Goal: Transaction & Acquisition: Download file/media

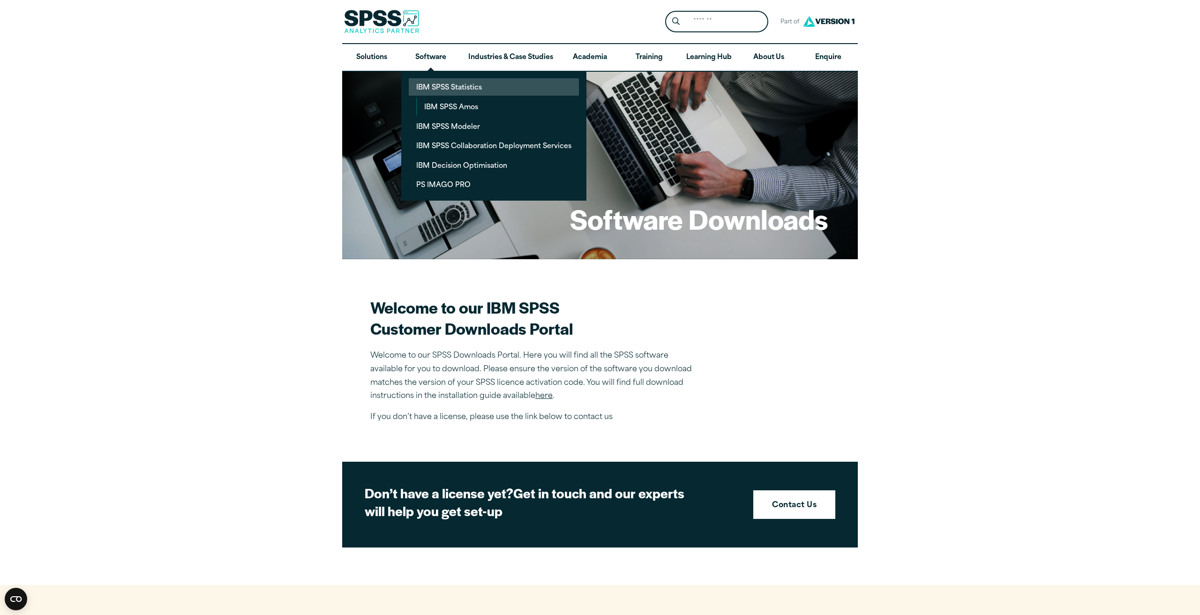
click at [453, 89] on link "IBM SPSS Statistics" at bounding box center [494, 86] width 170 height 17
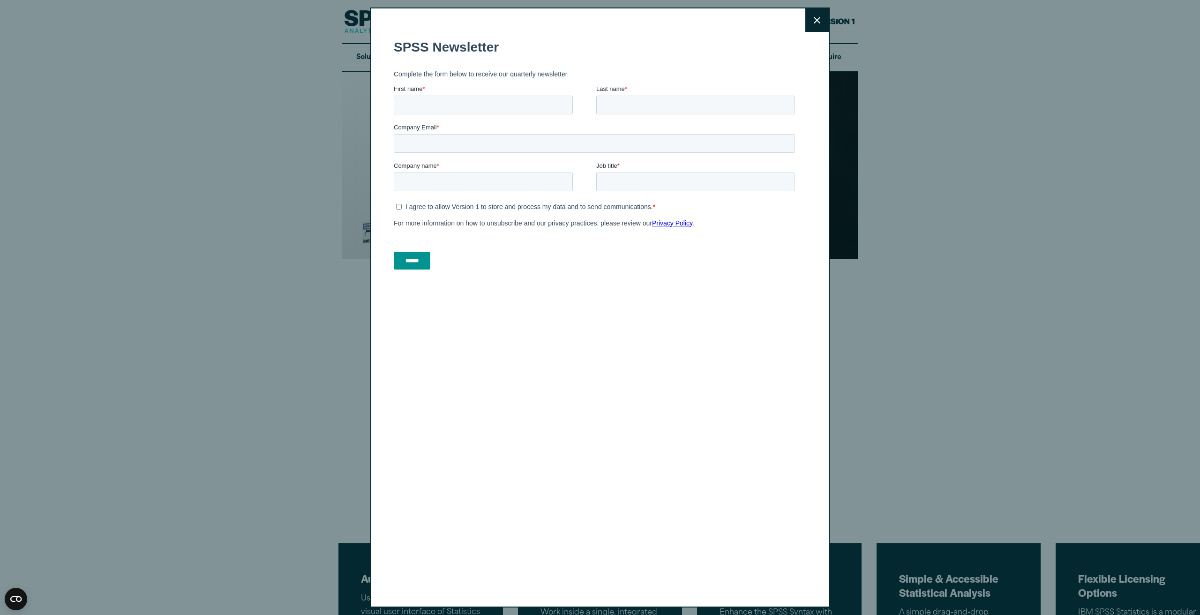
click at [816, 19] on icon at bounding box center [817, 20] width 7 height 7
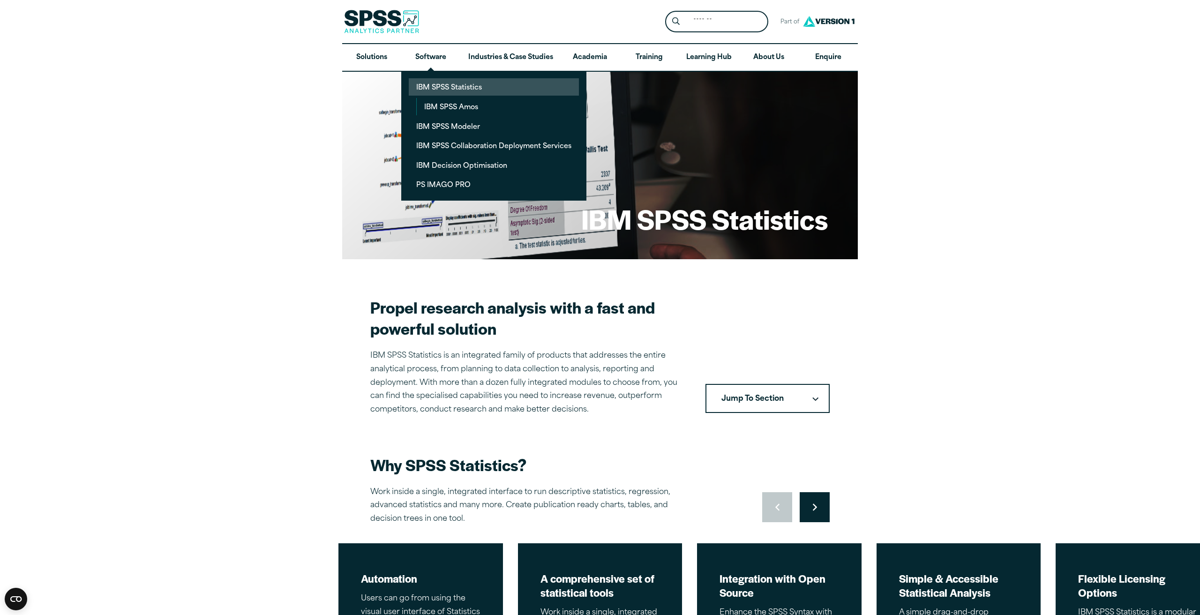
click at [484, 90] on link "IBM SPSS Statistics" at bounding box center [494, 86] width 170 height 17
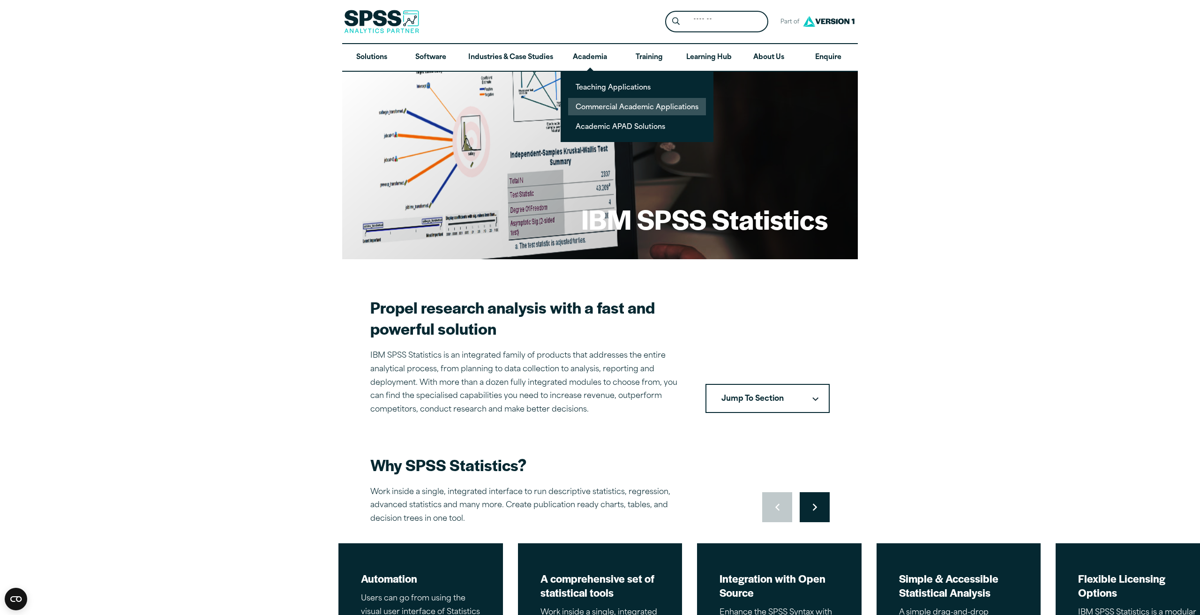
click at [613, 106] on link "Commercial Academic Applications" at bounding box center [637, 106] width 138 height 17
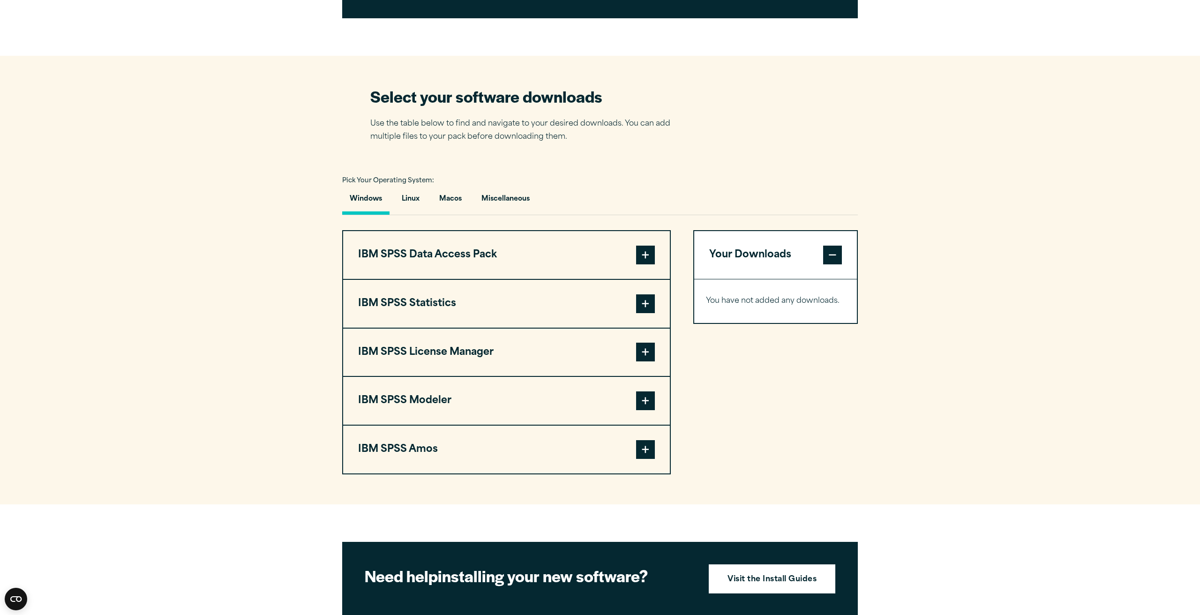
scroll to position [530, 0]
click at [453, 197] on button "Macos" at bounding box center [451, 201] width 38 height 27
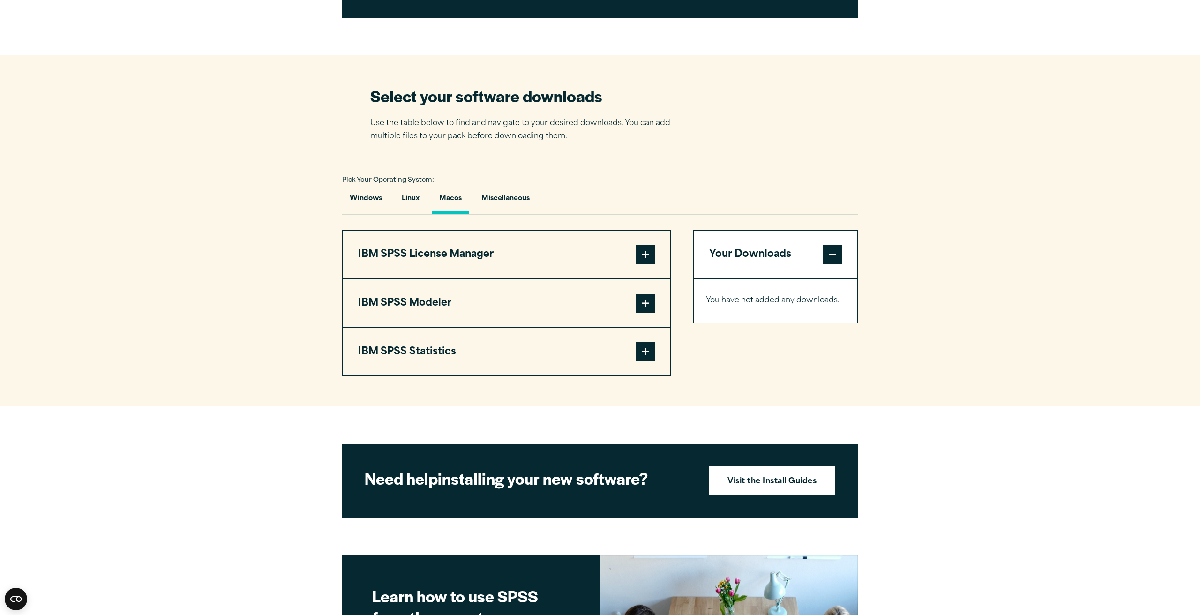
click at [774, 255] on button "Your Downloads" at bounding box center [775, 255] width 163 height 48
click at [766, 255] on button "Your Downloads" at bounding box center [775, 255] width 163 height 48
click at [645, 259] on span at bounding box center [645, 254] width 19 height 19
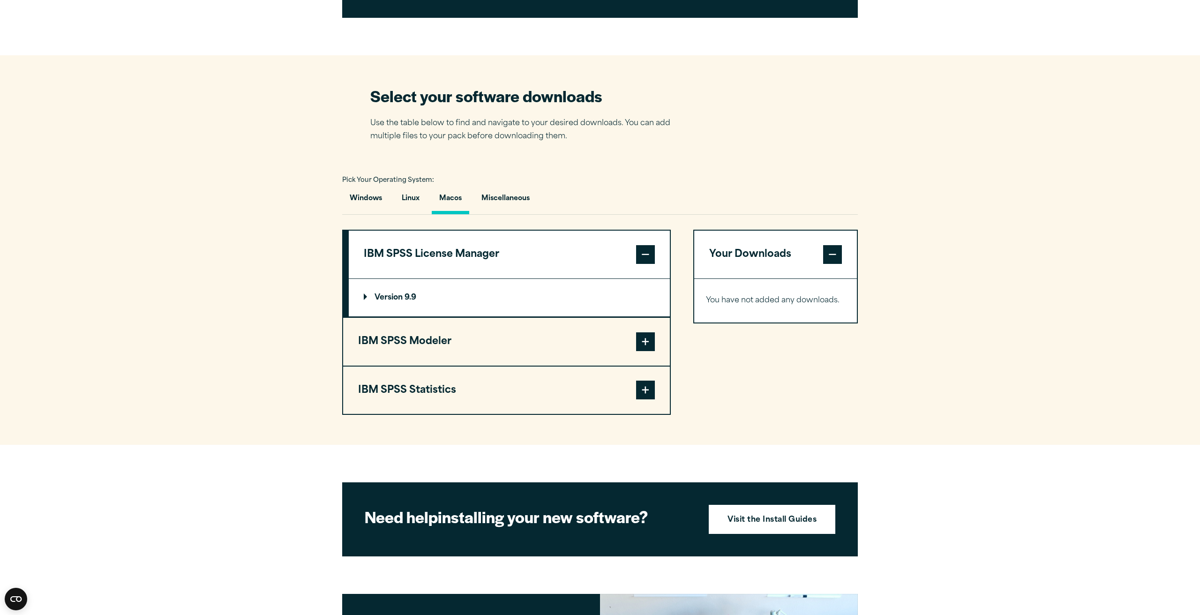
click at [361, 294] on summary "Version 9.9" at bounding box center [509, 298] width 321 height 38
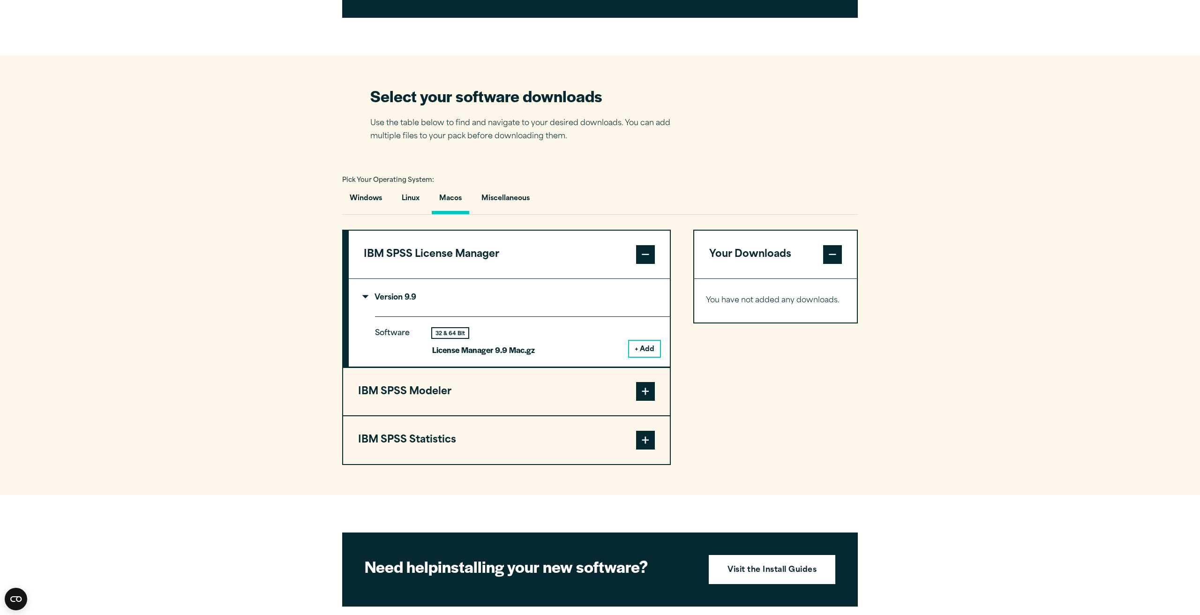
click at [648, 347] on button "+ Add" at bounding box center [644, 349] width 31 height 16
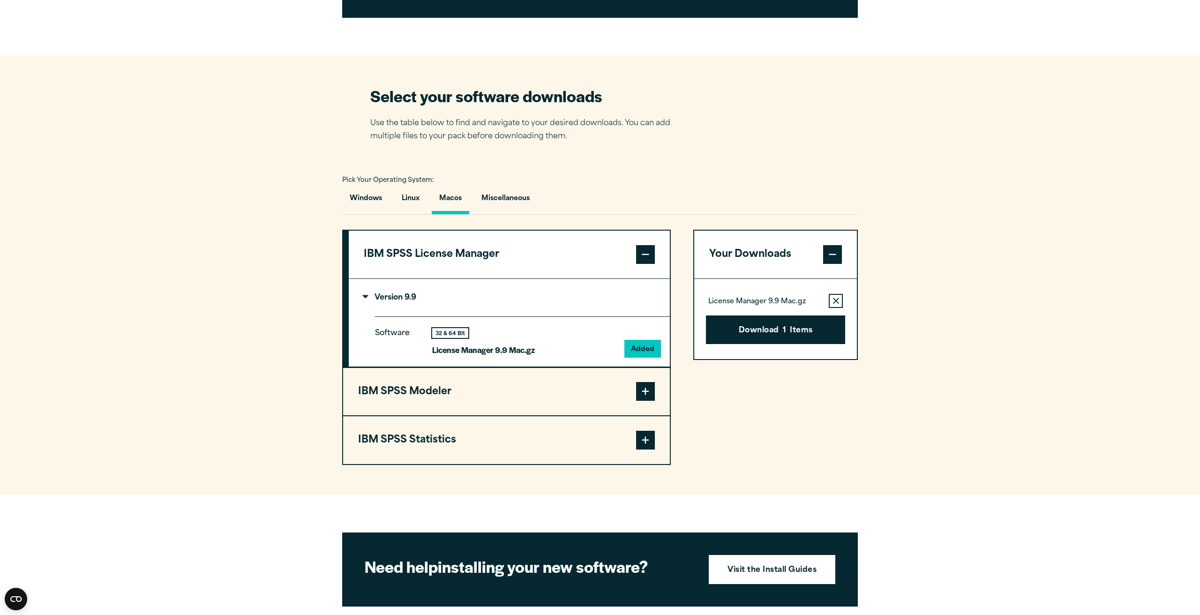
drag, startPoint x: 441, startPoint y: 331, endPoint x: 467, endPoint y: 346, distance: 30.5
click at [441, 331] on div "32 & 64 Bit" at bounding box center [450, 333] width 36 height 10
click at [646, 392] on span at bounding box center [645, 391] width 19 height 19
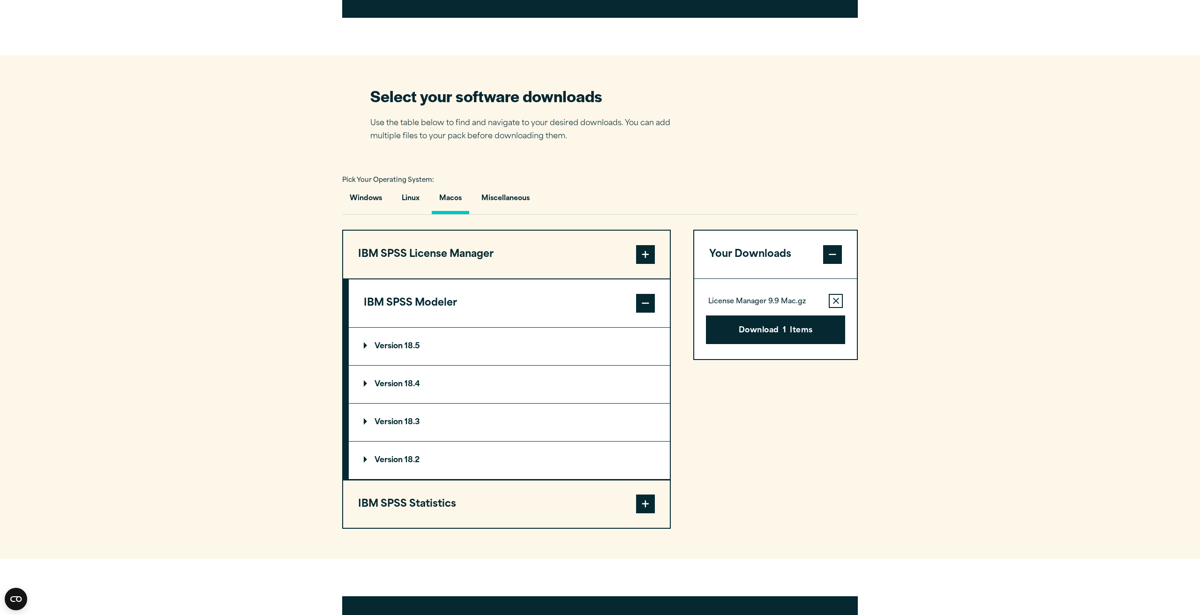
click at [552, 345] on summary "Version 18.5" at bounding box center [509, 347] width 321 height 38
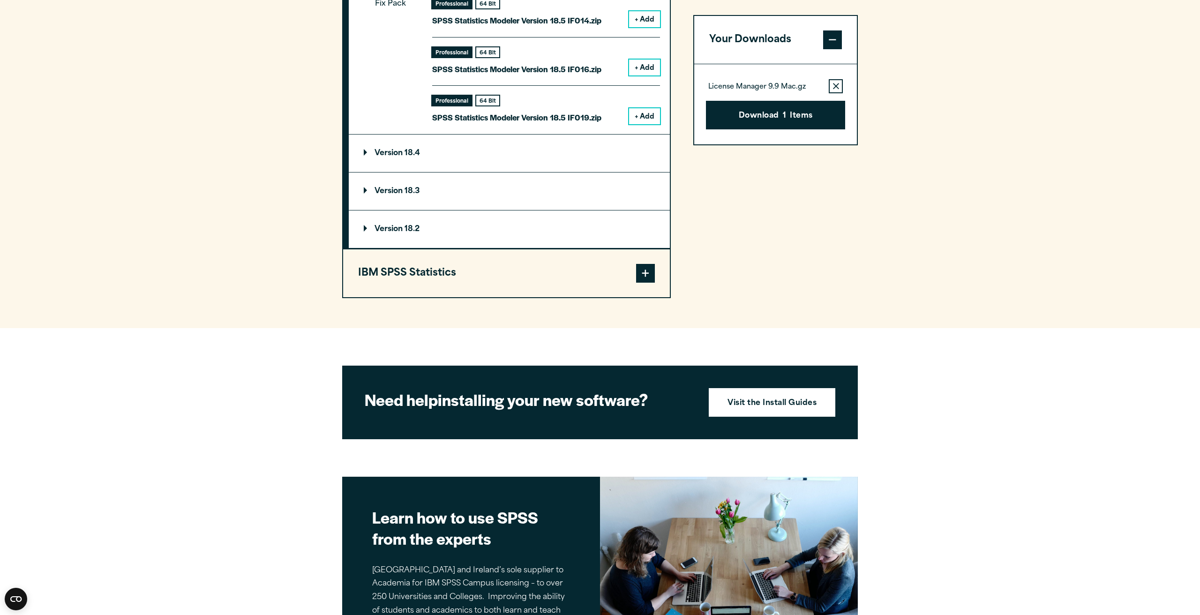
scroll to position [1008, 0]
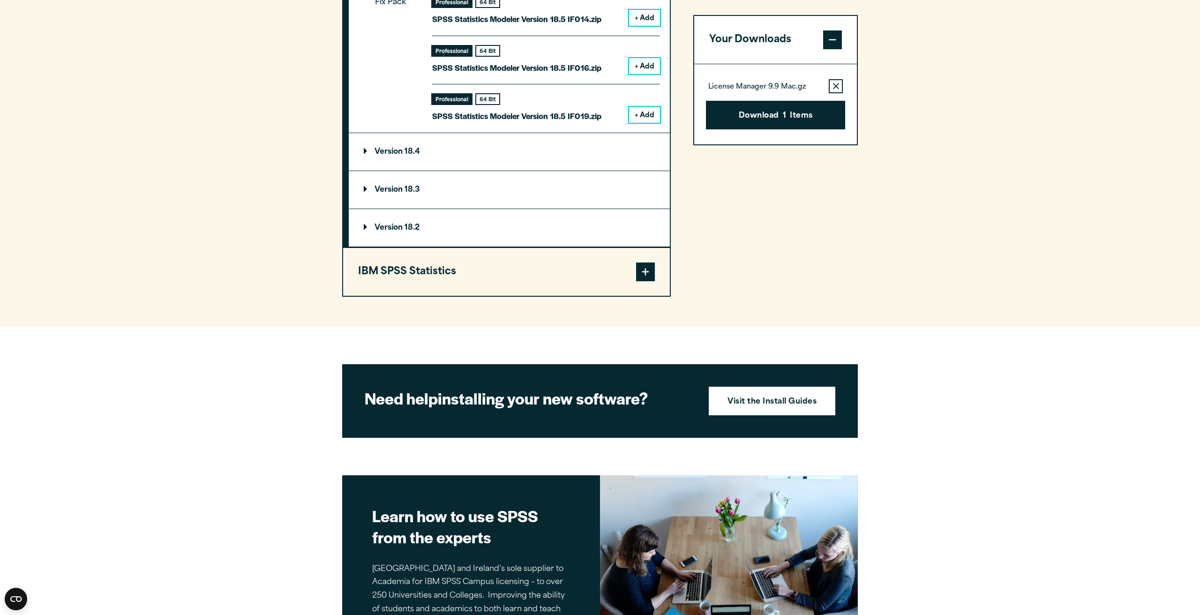
click at [453, 274] on button "IBM SPSS Statistics" at bounding box center [506, 272] width 327 height 48
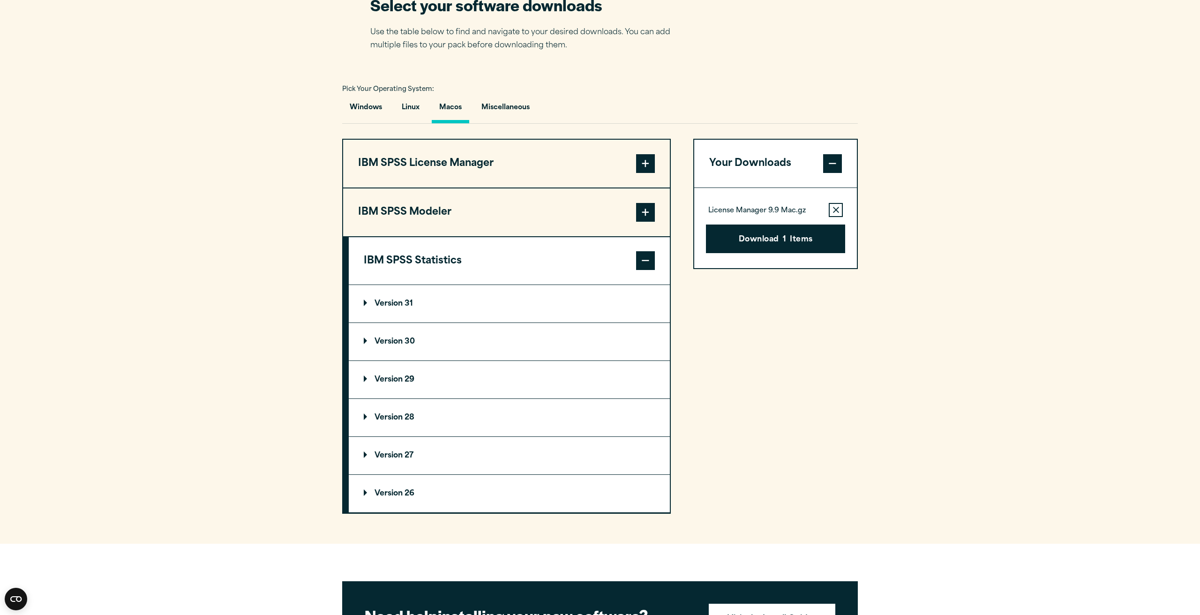
scroll to position [620, 0]
click at [402, 306] on p "Version 31" at bounding box center [388, 304] width 49 height 8
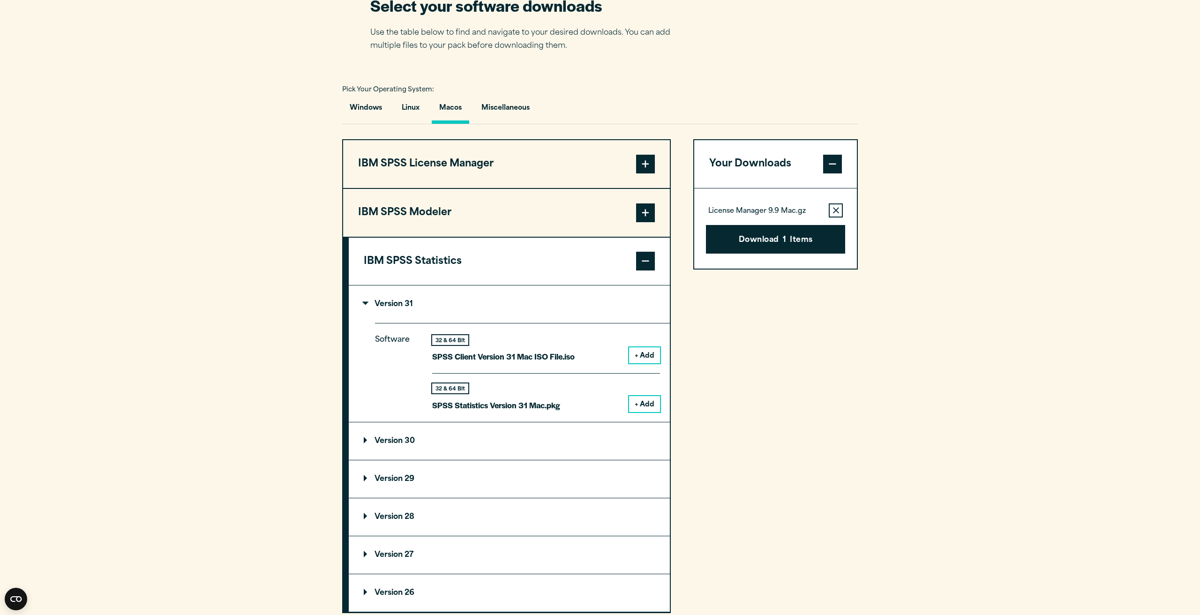
click at [639, 403] on button "+ Add" at bounding box center [644, 404] width 31 height 16
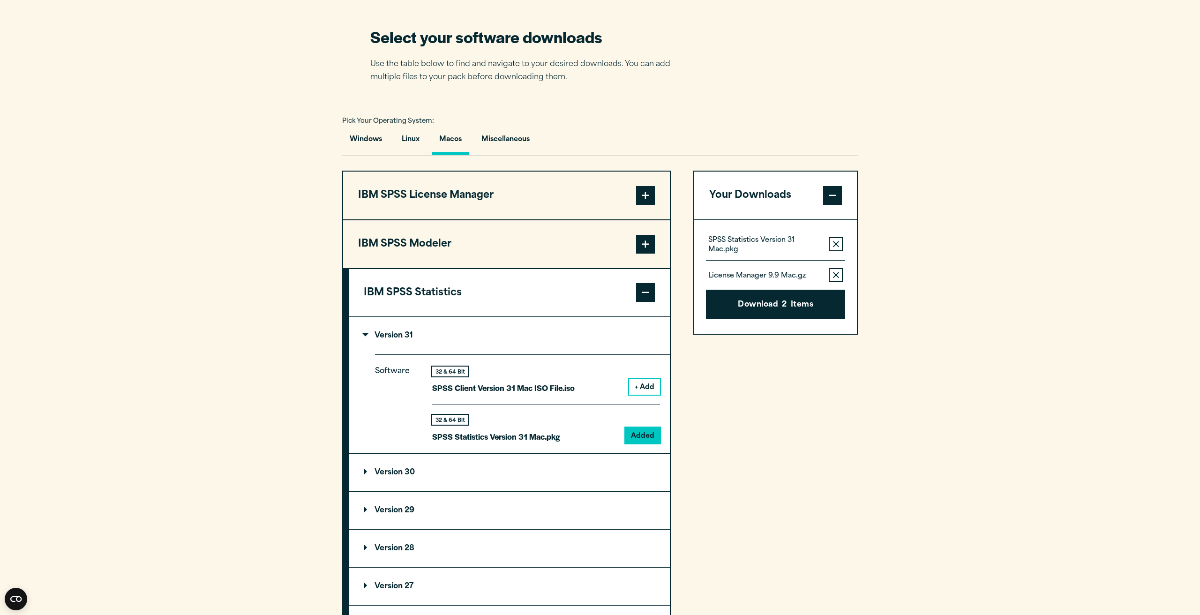
scroll to position [605, 0]
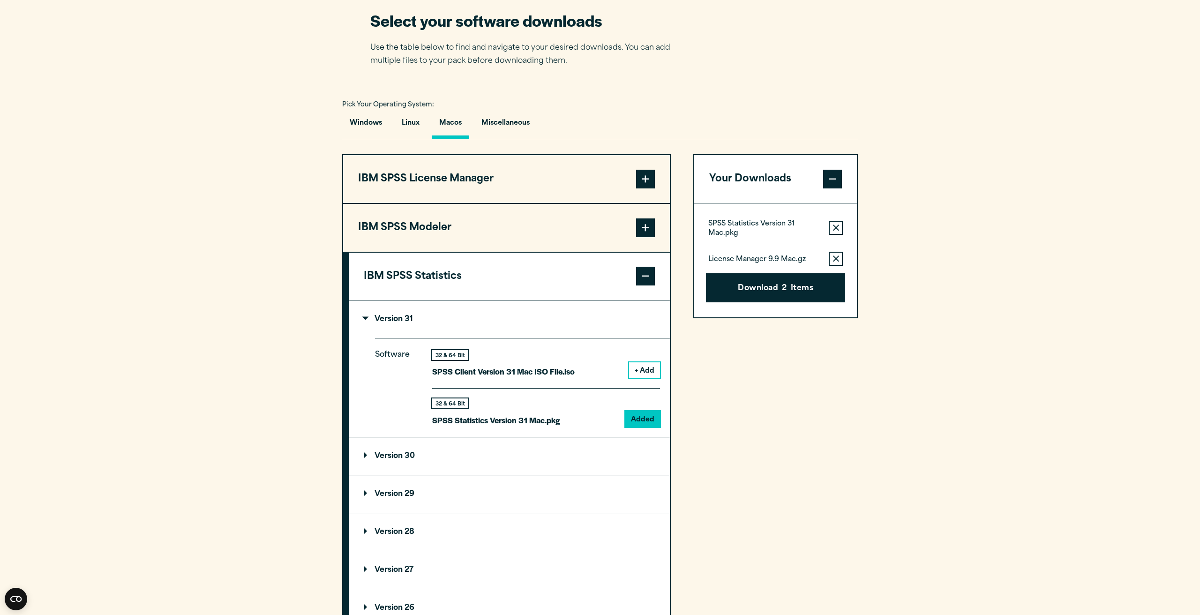
click at [796, 295] on button "Download 2 Items" at bounding box center [775, 287] width 139 height 29
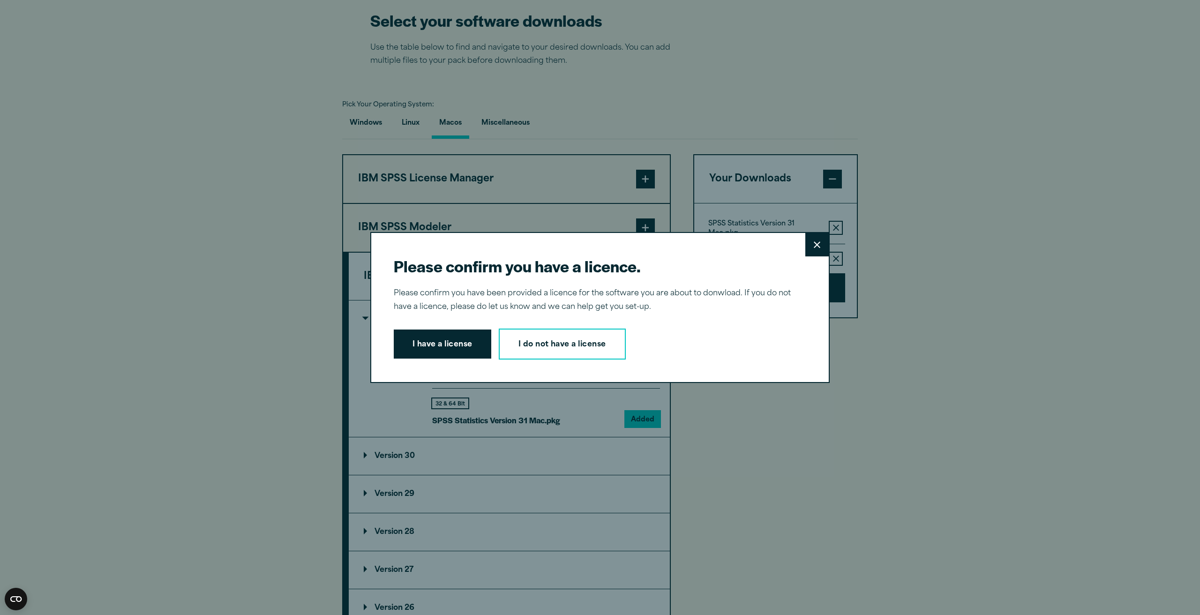
click at [459, 344] on button "I have a license" at bounding box center [443, 344] width 98 height 29
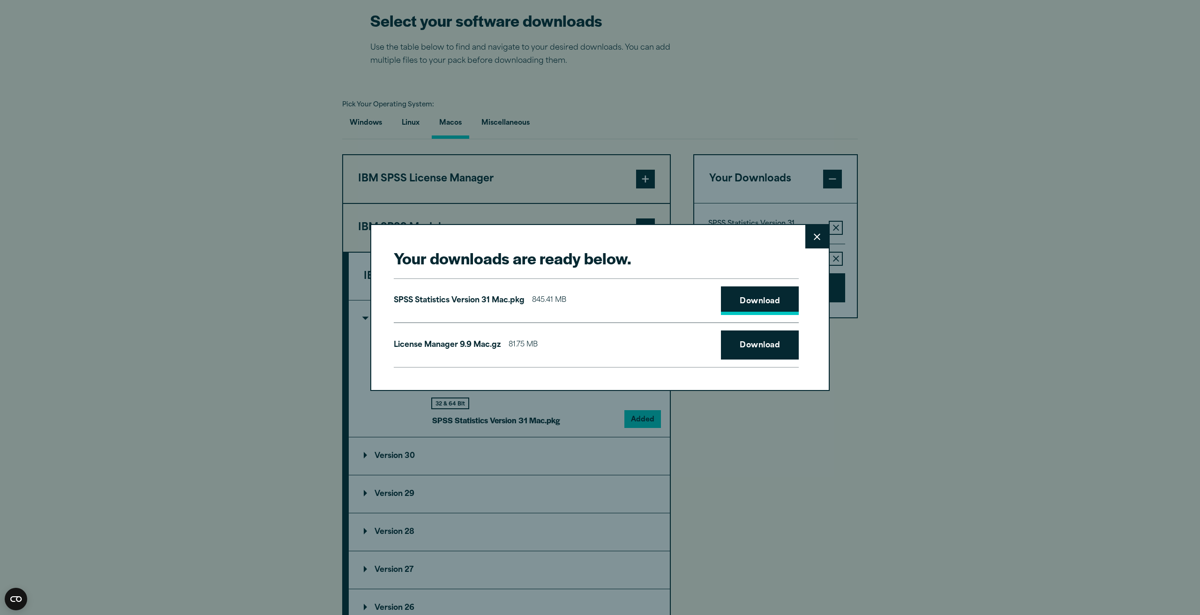
click at [787, 299] on link "Download" at bounding box center [760, 300] width 78 height 29
click at [769, 345] on link "Download" at bounding box center [760, 344] width 78 height 29
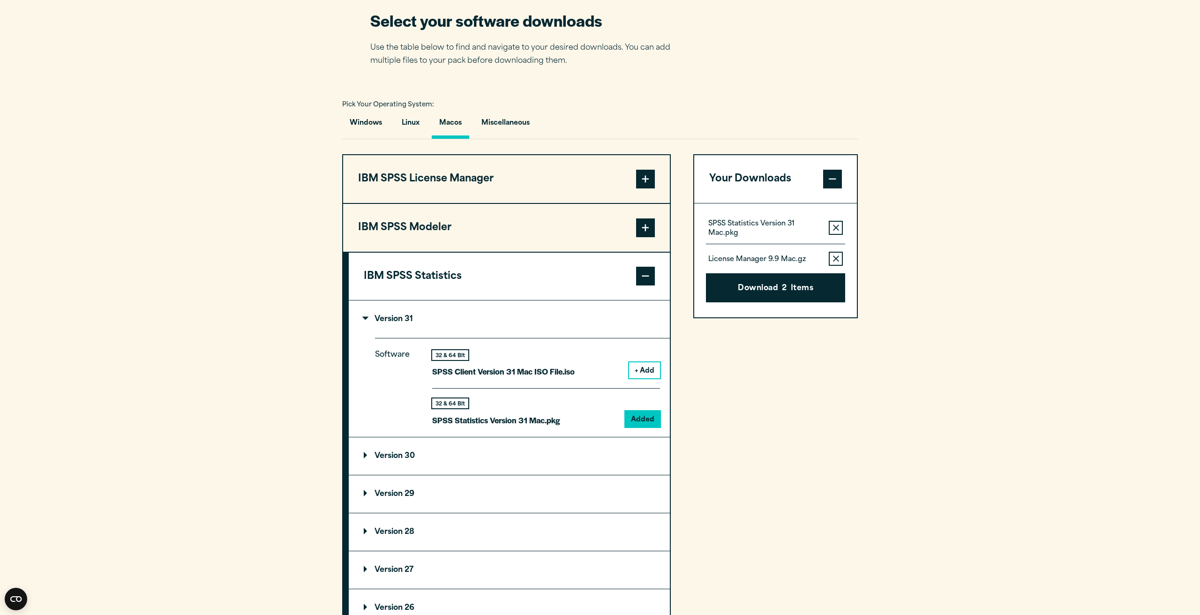
click at [870, 106] on div "Your downloads are ready below. Close SPSS Statistics Version 31 Mac.pkg 845.41…" at bounding box center [600, 307] width 1200 height 615
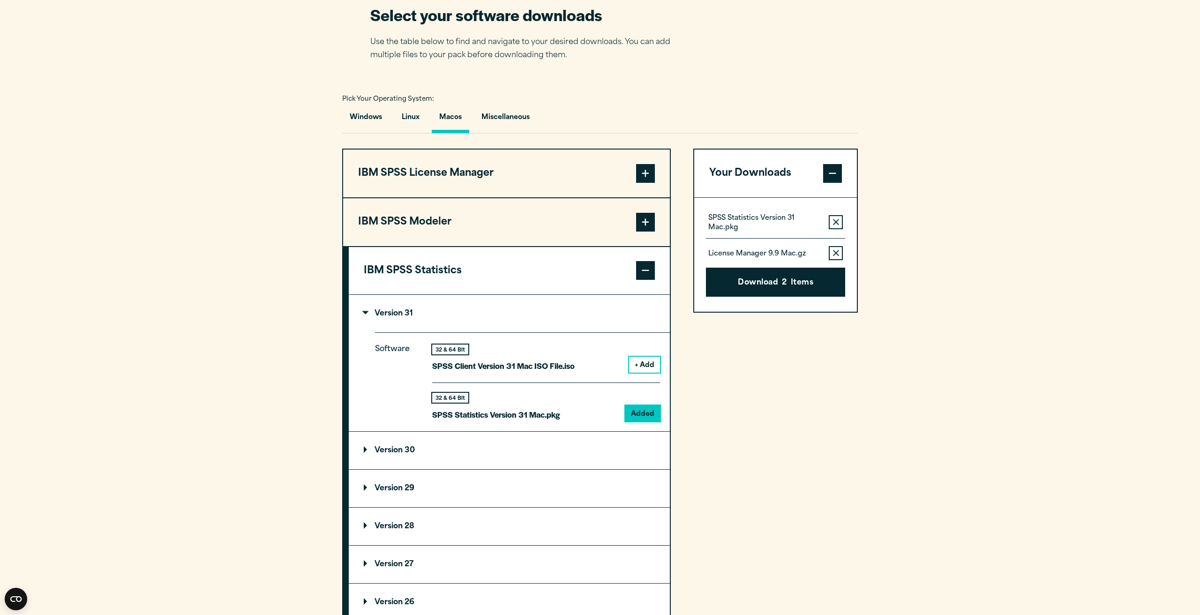
click at [511, 188] on button "IBM SPSS License Manager" at bounding box center [506, 174] width 327 height 48
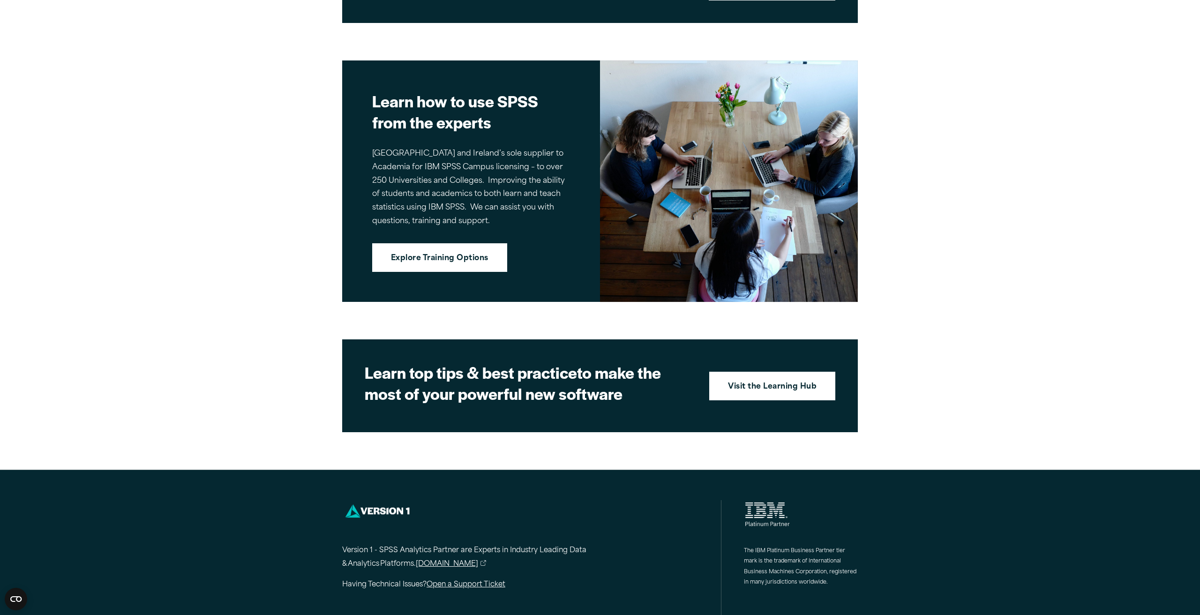
scroll to position [1109, 0]
